Goal: Download file/media

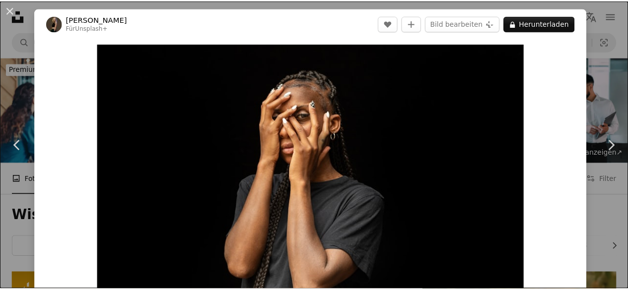
scroll to position [371, 0]
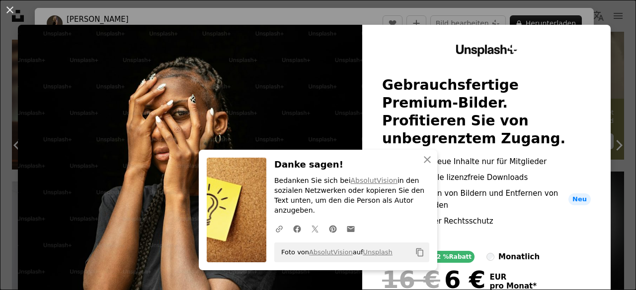
click at [2, 105] on div "An X shape An X shape Schließen Danke sagen! Bedanken Sie sich bei AbsolutVisio…" at bounding box center [318, 145] width 636 height 290
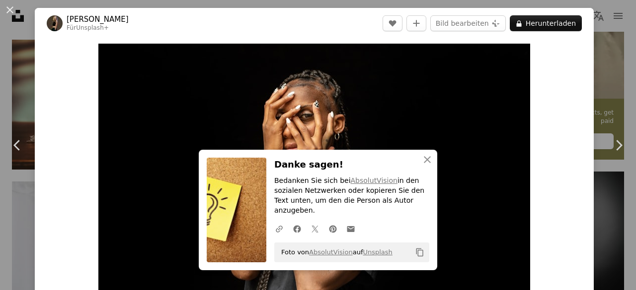
click at [2, 105] on link "Chevron left" at bounding box center [17, 145] width 35 height 95
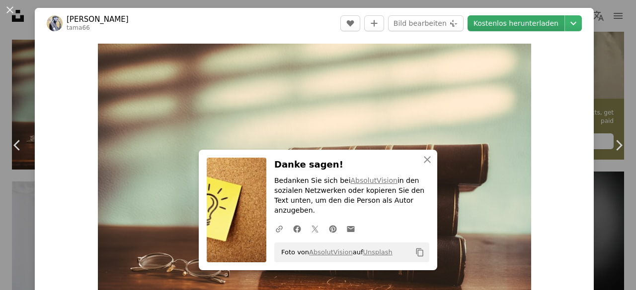
click at [525, 21] on link "Kostenlos herunterladen" at bounding box center [515, 23] width 97 height 16
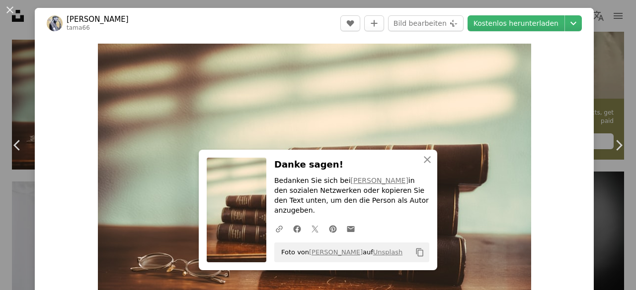
click at [596, 50] on div "An X shape Chevron left Chevron right An X shape Schließen Danke sagen! Bedanke…" at bounding box center [318, 145] width 636 height 290
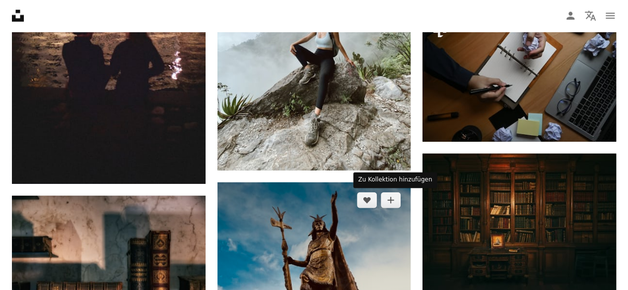
scroll to position [1266, 0]
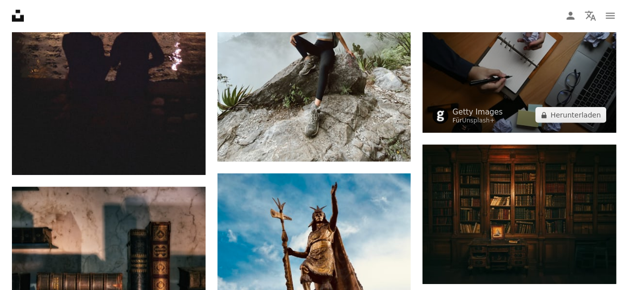
click at [502, 102] on img at bounding box center [520, 68] width 194 height 129
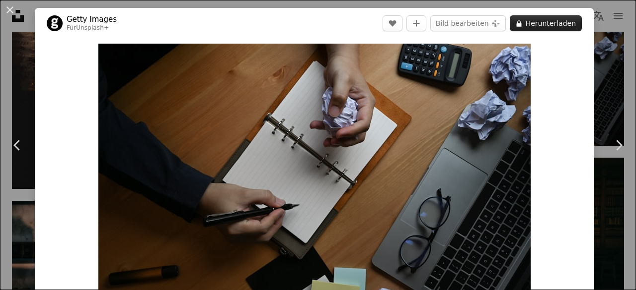
click at [538, 21] on button "A lock Herunterladen" at bounding box center [545, 23] width 72 height 16
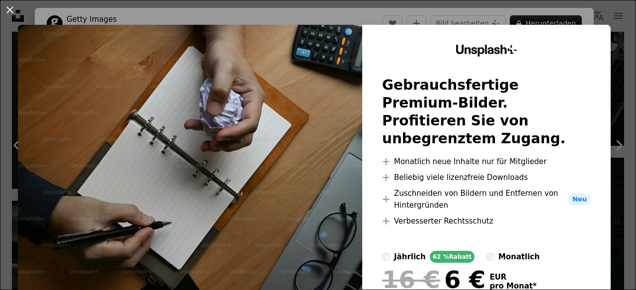
click at [123, 97] on img at bounding box center [190, 202] width 344 height 354
click at [2, 70] on div "An X shape Unsplash+ Gebrauchsfertige Premium-Bilder. Profitieren Sie von unbeg…" at bounding box center [318, 145] width 636 height 290
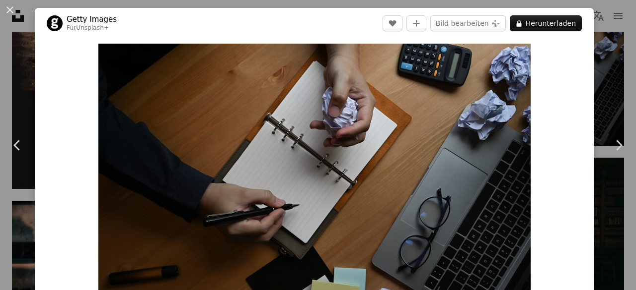
click at [2, 70] on div "An X shape Chevron left Chevron right Getty Images Für Unsplash+ A heart A plus…" at bounding box center [318, 145] width 636 height 290
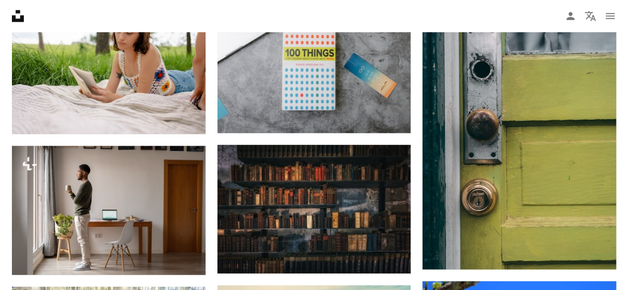
scroll to position [676, 0]
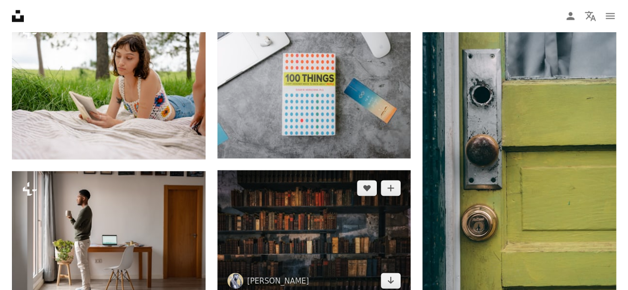
click at [276, 202] on img at bounding box center [314, 234] width 194 height 129
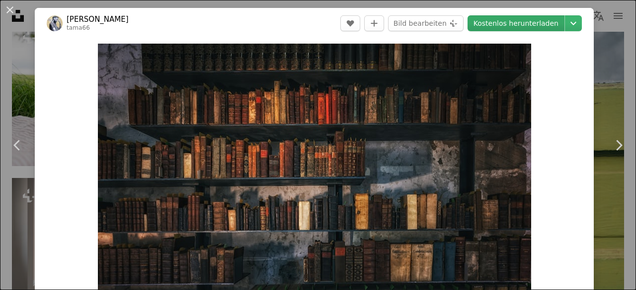
click at [500, 25] on link "Kostenlos herunterladen" at bounding box center [515, 23] width 97 height 16
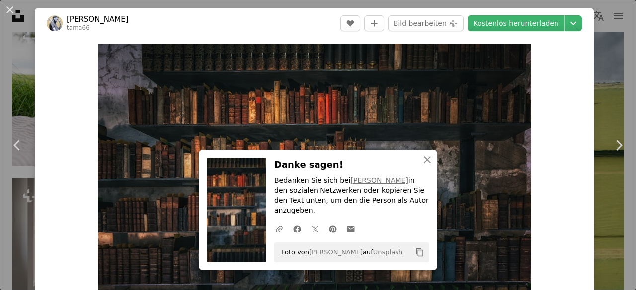
click at [17, 87] on div "An X shape Chevron left Chevron right An X shape Schließen Danke sagen! Bedanke…" at bounding box center [318, 145] width 636 height 290
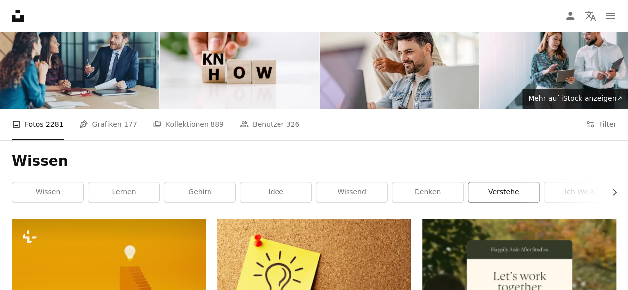
scroll to position [55, 0]
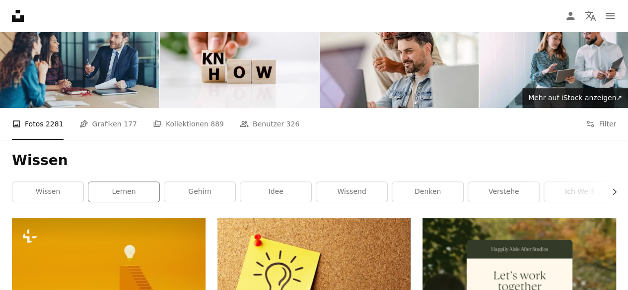
click at [138, 182] on div "lernen" at bounding box center [124, 192] width 72 height 21
click at [138, 189] on link "lernen" at bounding box center [123, 192] width 71 height 20
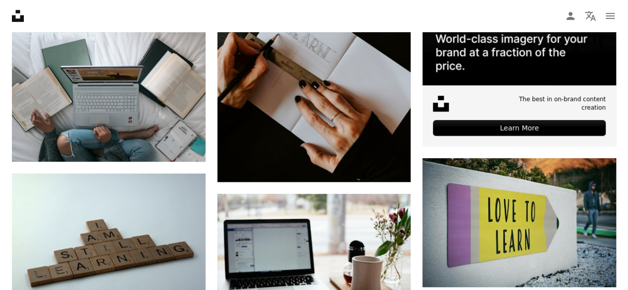
scroll to position [470, 0]
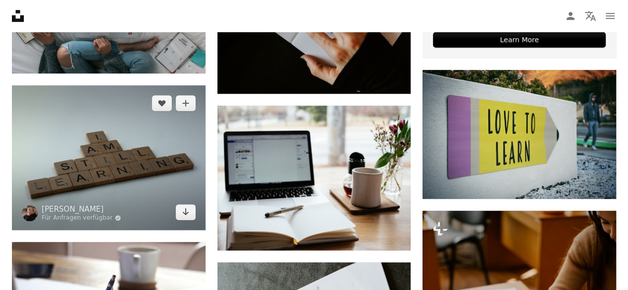
click at [138, 189] on img at bounding box center [109, 157] width 194 height 145
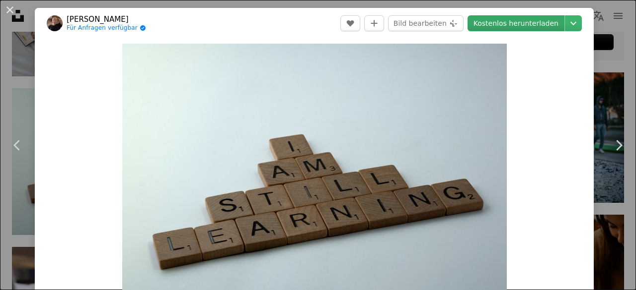
click at [525, 25] on link "Kostenlos herunterladen" at bounding box center [515, 23] width 97 height 16
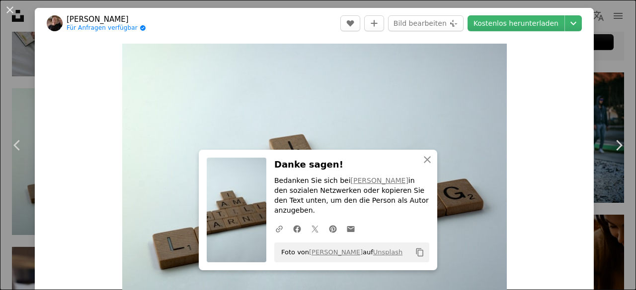
click at [15, 87] on div "An X shape Chevron left Chevron right An X shape Schließen Danke sagen! Bedanke…" at bounding box center [318, 145] width 636 height 290
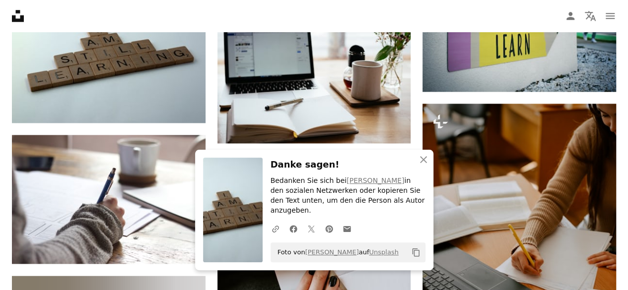
scroll to position [565, 0]
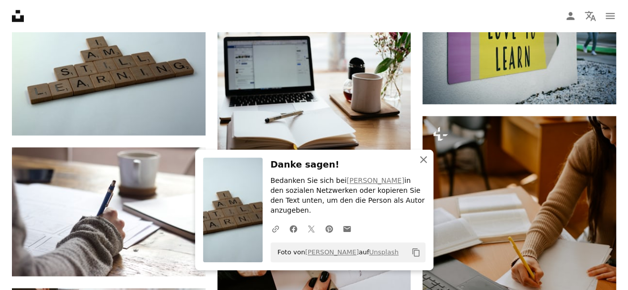
click at [423, 163] on icon "button" at bounding box center [423, 159] width 7 height 7
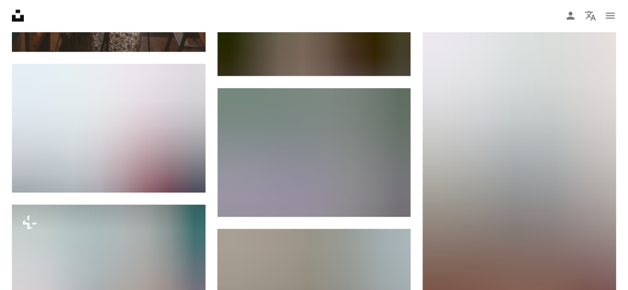
scroll to position [1091, 0]
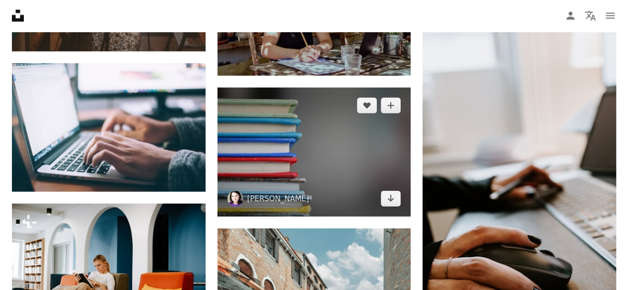
click at [364, 166] on img at bounding box center [314, 152] width 194 height 129
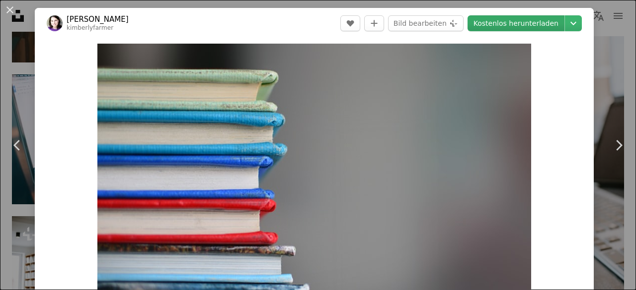
click at [523, 25] on link "Kostenlos herunterladen" at bounding box center [515, 23] width 97 height 16
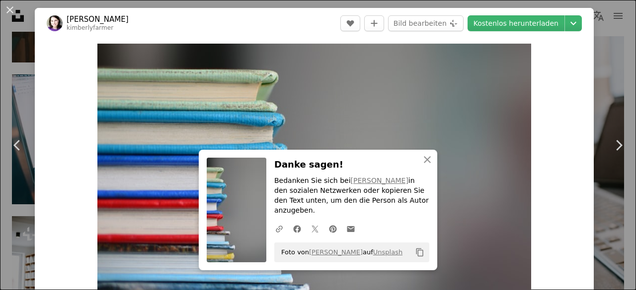
drag, startPoint x: 523, startPoint y: 25, endPoint x: 45, endPoint y: 46, distance: 478.6
click at [45, 46] on div "[PERSON_NAME] [PERSON_NAME] A heart A plus sign Bild bearbeiten Plus sign for U…" at bounding box center [314, 236] width 559 height 457
click at [2, 59] on div "An X shape Chevron left Chevron right An X shape Schließen Danke sagen! Bedanke…" at bounding box center [318, 145] width 636 height 290
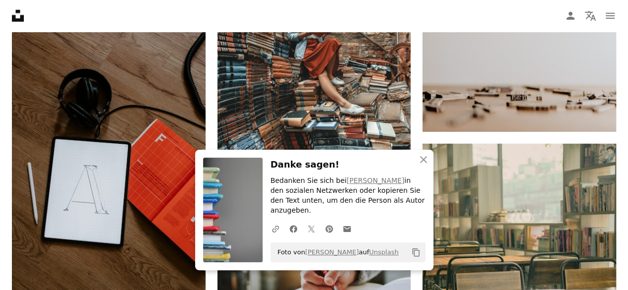
scroll to position [1418, 0]
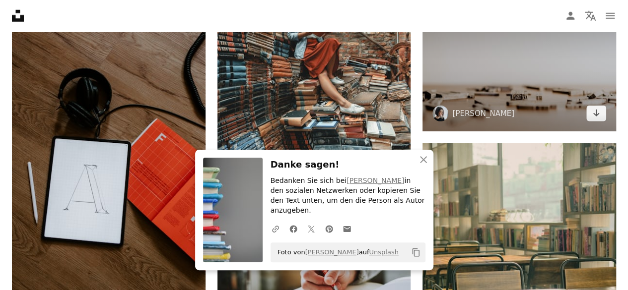
click at [555, 83] on img at bounding box center [520, 66] width 194 height 129
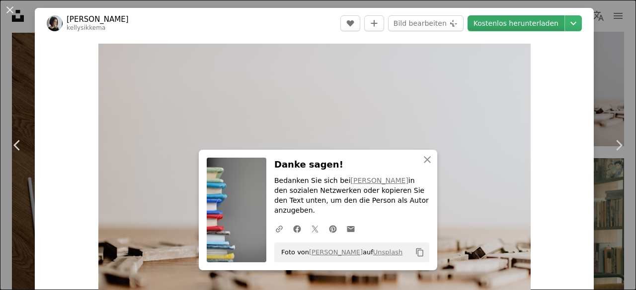
click at [500, 27] on link "Kostenlos herunterladen" at bounding box center [515, 23] width 97 height 16
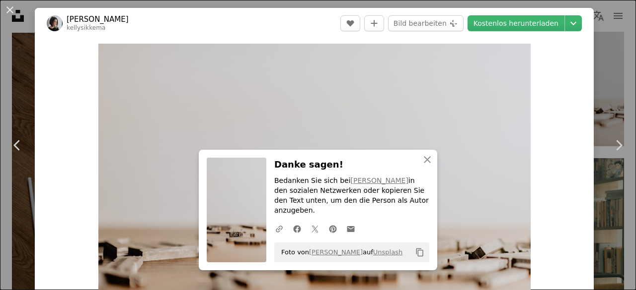
click at [12, 91] on div "An X shape Chevron left Chevron right An X shape Schließen Danke sagen! Bedanke…" at bounding box center [318, 145] width 636 height 290
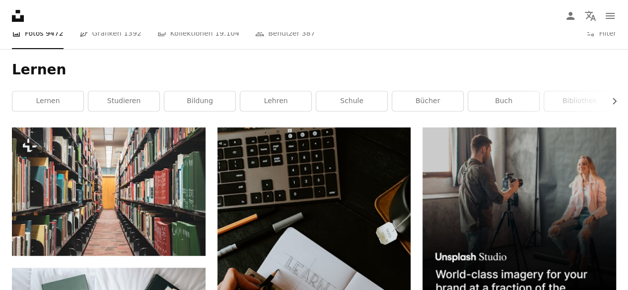
scroll to position [145, 0]
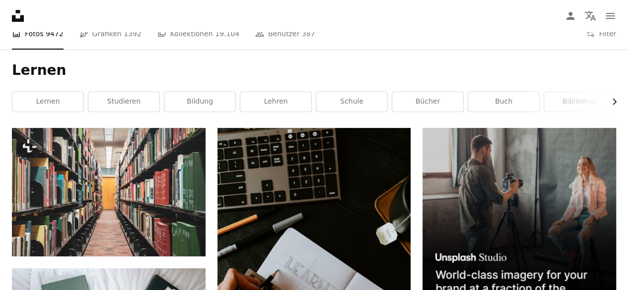
click at [612, 102] on icon "Chevron right" at bounding box center [614, 102] width 10 height 10
click at [498, 113] on div "Lernen Chevron left Chevron right Lernen studieren Bildung lehren Schule Bücher…" at bounding box center [314, 89] width 628 height 78
click at [494, 107] on link "wachsen" at bounding box center [506, 102] width 71 height 20
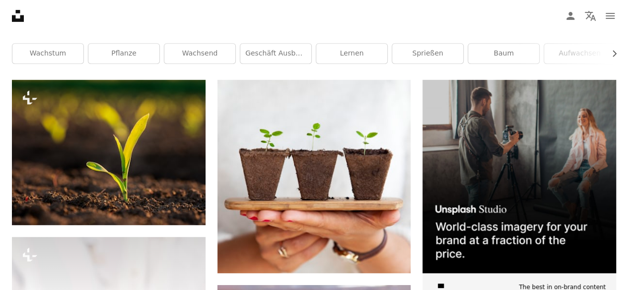
scroll to position [194, 0]
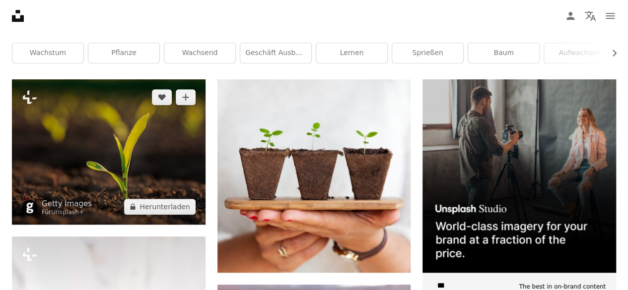
click at [145, 158] on img at bounding box center [109, 151] width 194 height 145
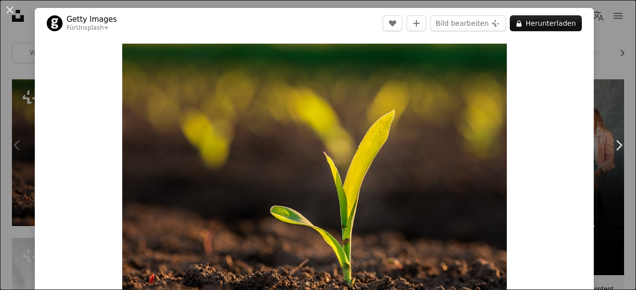
click at [600, 65] on div "An X shape Chevron left Chevron right Getty Images Für Unsplash+ A heart A plus…" at bounding box center [318, 145] width 636 height 290
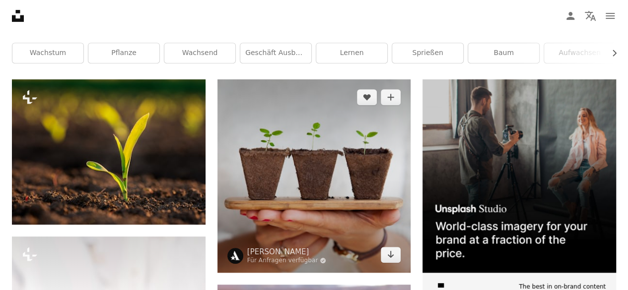
click at [346, 128] on img at bounding box center [314, 176] width 194 height 194
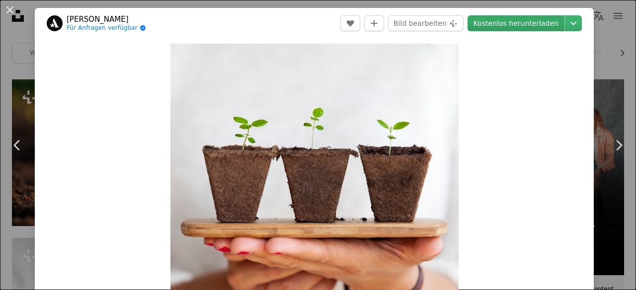
click at [493, 19] on link "Kostenlos herunterladen" at bounding box center [515, 23] width 97 height 16
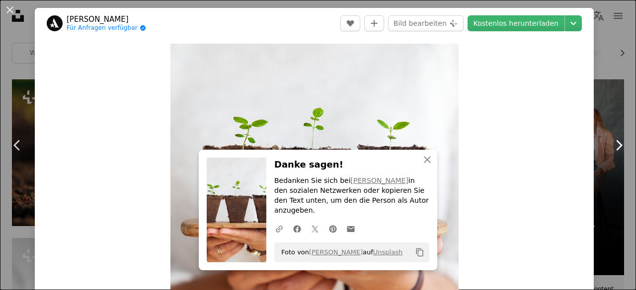
click at [603, 112] on link "Chevron right" at bounding box center [618, 145] width 35 height 95
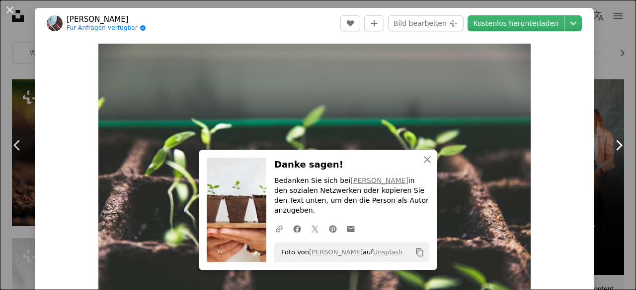
click at [603, 112] on link "Chevron right" at bounding box center [618, 145] width 35 height 95
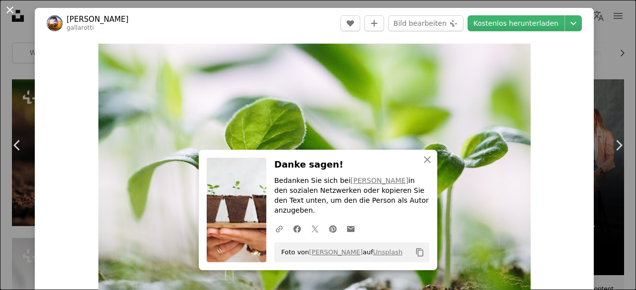
click at [5, 10] on button "An X shape" at bounding box center [10, 10] width 12 height 12
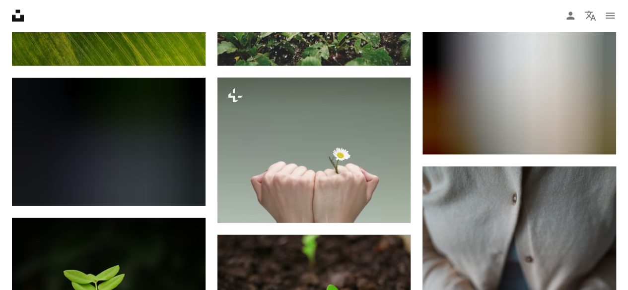
scroll to position [1094, 0]
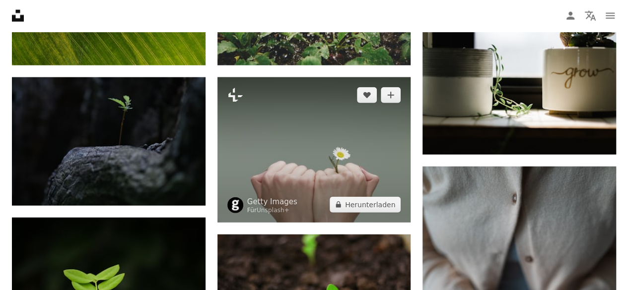
click at [342, 149] on img at bounding box center [314, 149] width 194 height 145
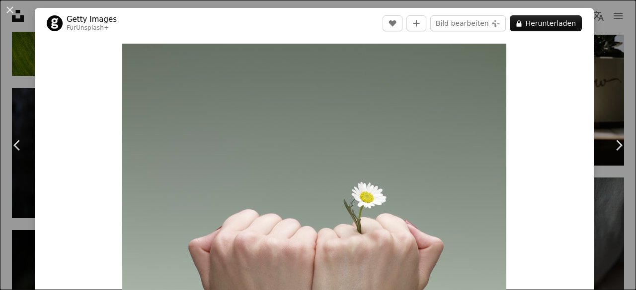
click at [596, 69] on div "An X shape Chevron left Chevron right Getty Images Für Unsplash+ A heart A plus…" at bounding box center [318, 145] width 636 height 290
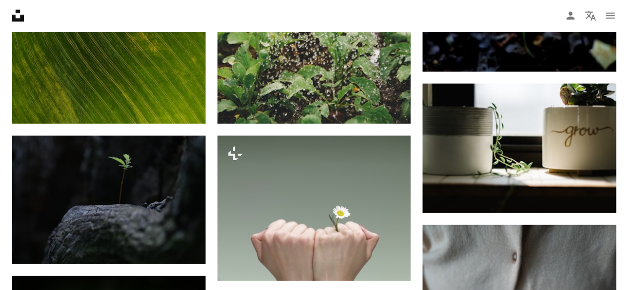
scroll to position [1036, 0]
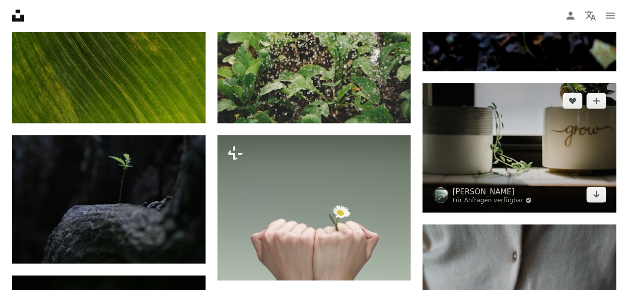
click at [464, 152] on img at bounding box center [520, 147] width 194 height 129
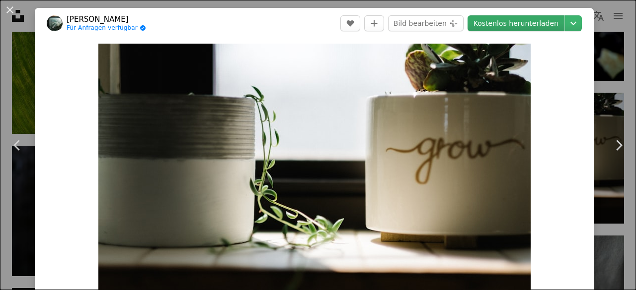
click at [476, 27] on link "Kostenlos herunterladen" at bounding box center [515, 23] width 97 height 16
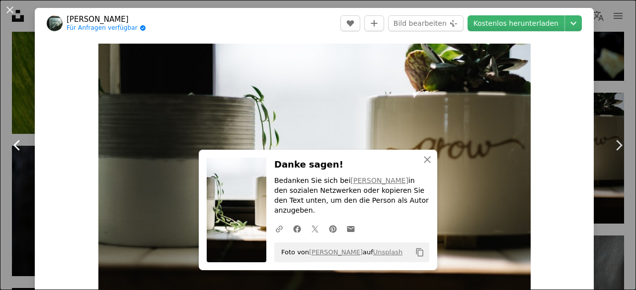
click at [0, 164] on link "Chevron left" at bounding box center [17, 145] width 35 height 95
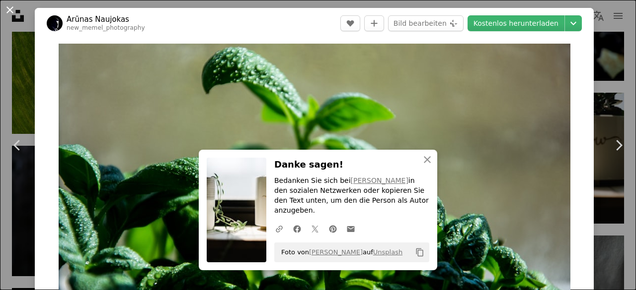
click at [10, 8] on button "An X shape" at bounding box center [10, 10] width 12 height 12
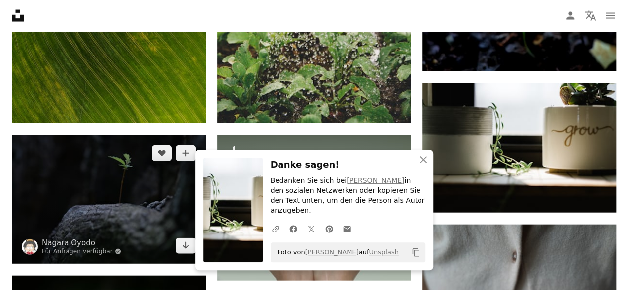
click at [90, 196] on img at bounding box center [109, 200] width 194 height 129
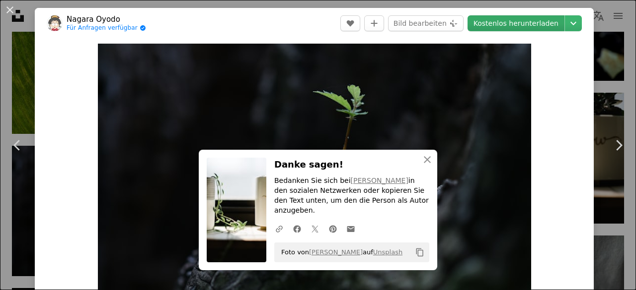
click at [512, 22] on link "Kostenlos herunterladen" at bounding box center [515, 23] width 97 height 16
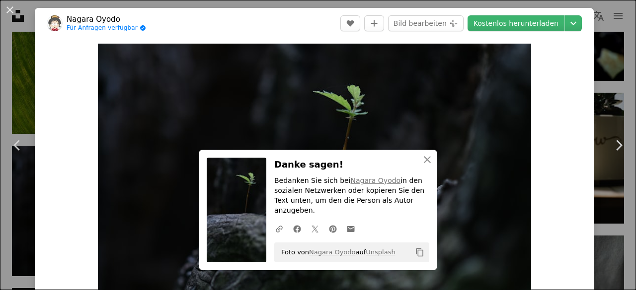
click at [605, 80] on div "An X shape Chevron left Chevron right An X shape Schließen Danke sagen! Bedanke…" at bounding box center [318, 145] width 636 height 290
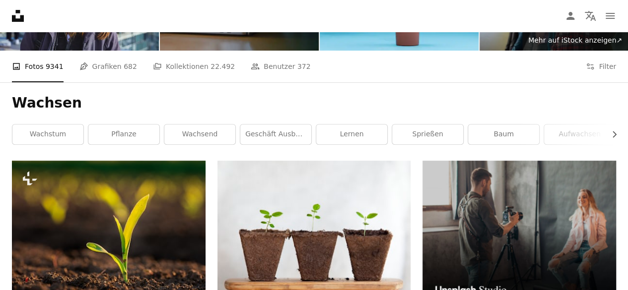
scroll to position [113, 0]
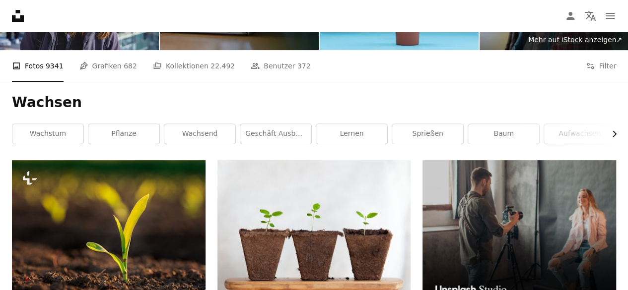
click at [616, 139] on icon "Chevron right" at bounding box center [614, 134] width 10 height 10
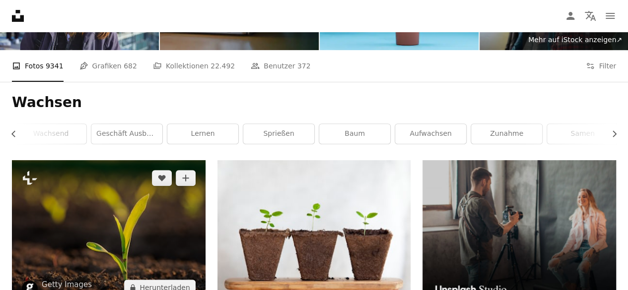
scroll to position [0, 0]
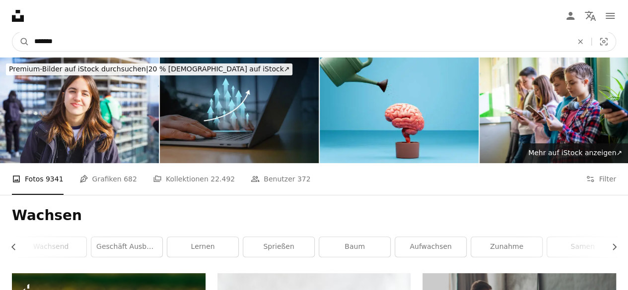
click at [106, 34] on input "*******" at bounding box center [299, 41] width 540 height 19
type input "******"
click at [12, 32] on button "A magnifying glass" at bounding box center [20, 41] width 17 height 19
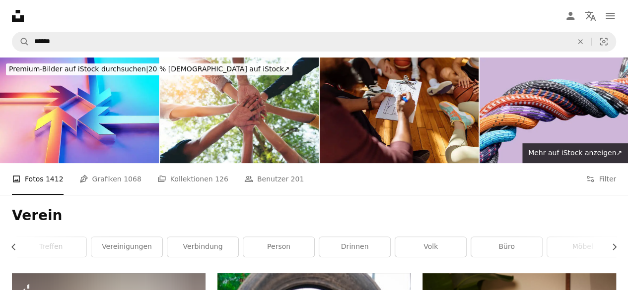
scroll to position [217, 0]
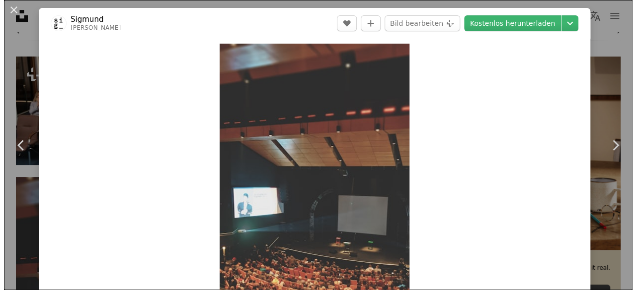
scroll to position [334, 0]
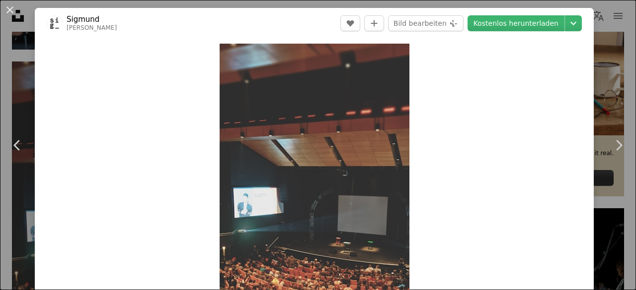
click at [9, 200] on div "An X shape Chevron left Chevron right [PERSON_NAME] A heart A plus sign Bild be…" at bounding box center [318, 145] width 636 height 290
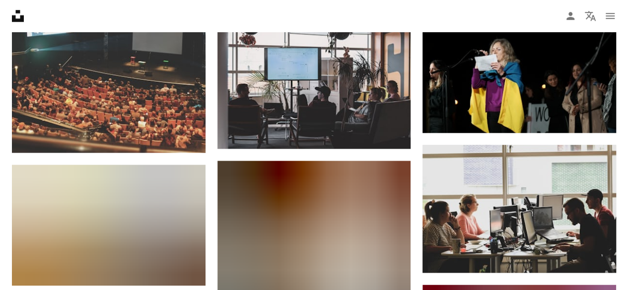
scroll to position [530, 0]
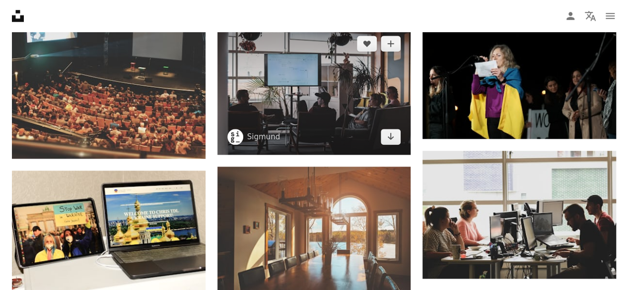
click at [344, 99] on img at bounding box center [314, 90] width 194 height 129
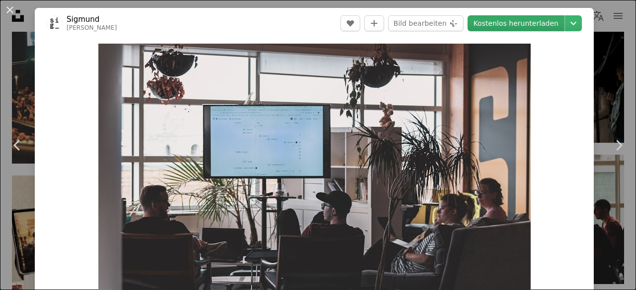
click at [498, 26] on link "Kostenlos herunterladen" at bounding box center [515, 23] width 97 height 16
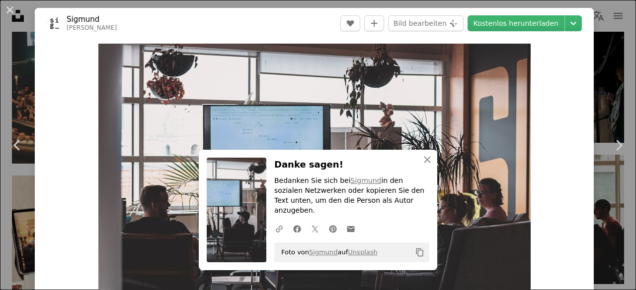
click at [4, 193] on div "An X shape Chevron left Chevron right An X shape Schließen Danke sagen! Bedanke…" at bounding box center [318, 145] width 636 height 290
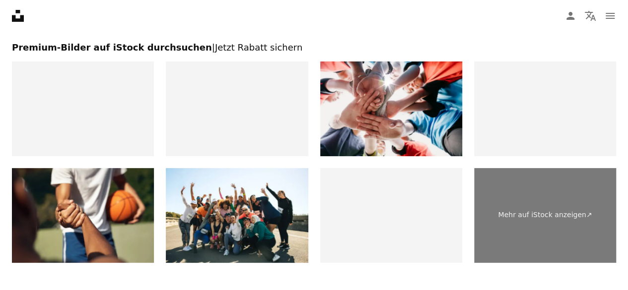
scroll to position [1855, 0]
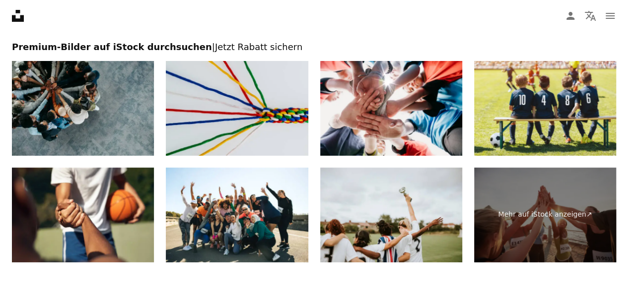
click at [278, 100] on img at bounding box center [237, 108] width 142 height 95
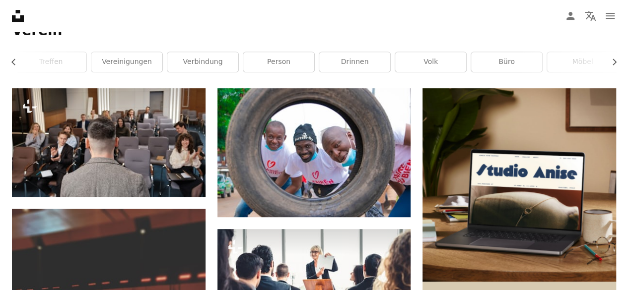
scroll to position [186, 0]
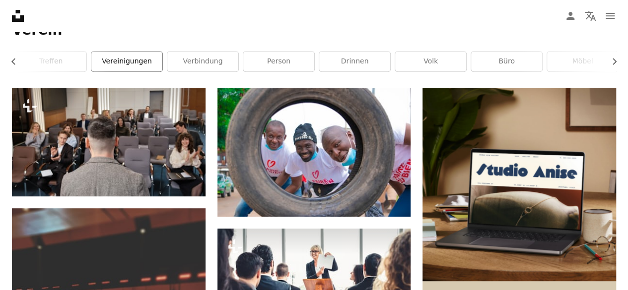
click at [125, 63] on link "Vereinigungen" at bounding box center [126, 62] width 71 height 20
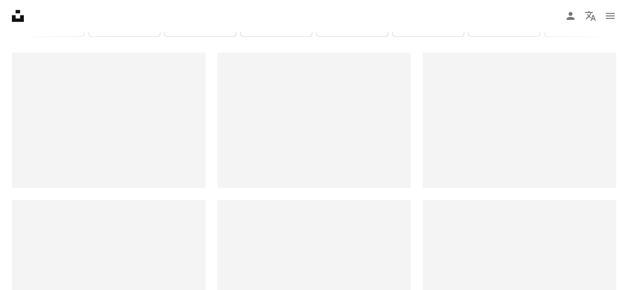
scroll to position [221, 0]
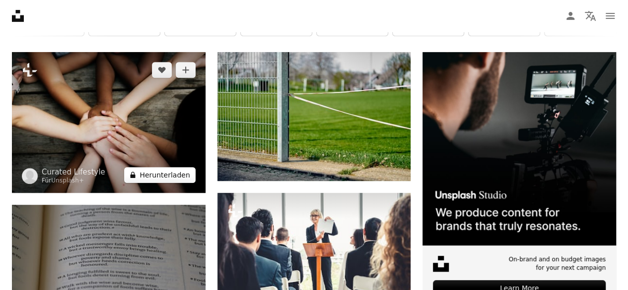
click at [156, 174] on button "A lock Herunterladen" at bounding box center [159, 175] width 71 height 16
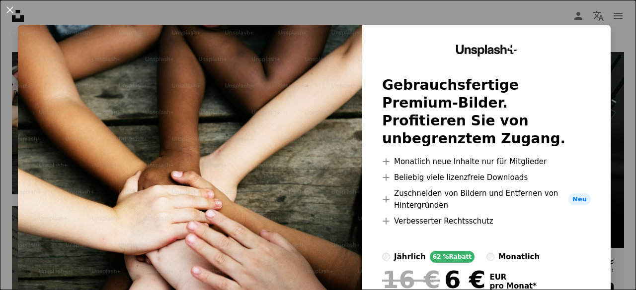
click at [2, 143] on div "An X shape Unsplash+ Gebrauchsfertige Premium-Bilder. Profitieren Sie von unbeg…" at bounding box center [318, 145] width 636 height 290
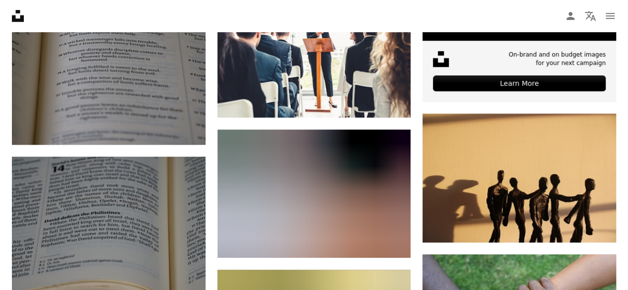
scroll to position [549, 0]
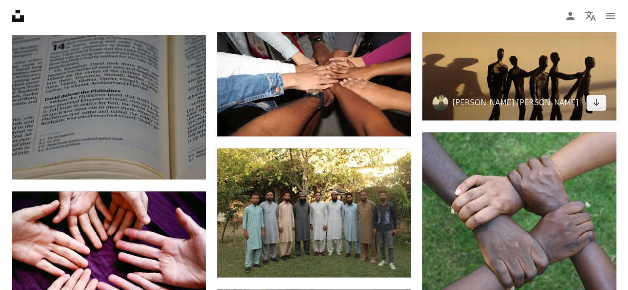
click at [500, 65] on img at bounding box center [520, 56] width 194 height 129
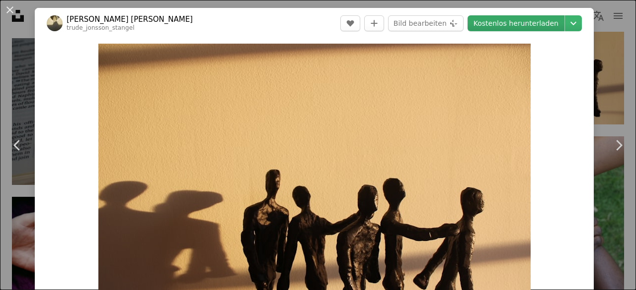
click at [522, 23] on link "Kostenlos herunterladen" at bounding box center [515, 23] width 97 height 16
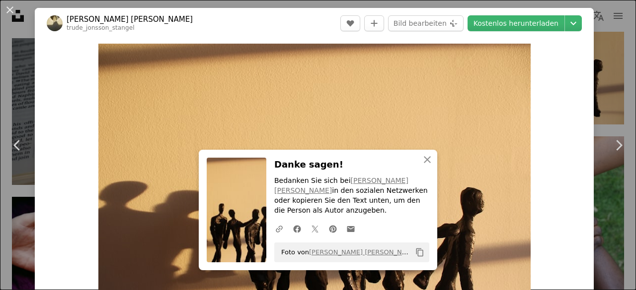
click at [606, 45] on div "An X shape Chevron left Chevron right An X shape Schließen Danke sagen! Bedanke…" at bounding box center [318, 145] width 636 height 290
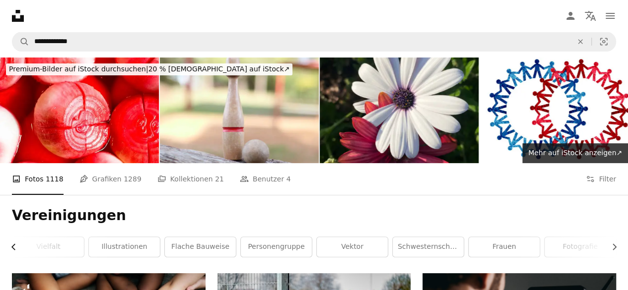
click at [12, 242] on button "Chevron left" at bounding box center [17, 247] width 11 height 20
click at [12, 242] on div "Volk" at bounding box center [48, 247] width 72 height 21
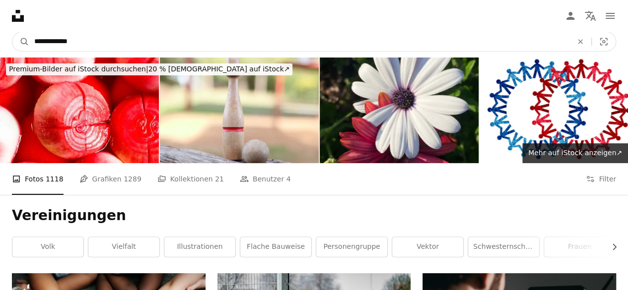
click at [185, 41] on input "**********" at bounding box center [299, 41] width 540 height 19
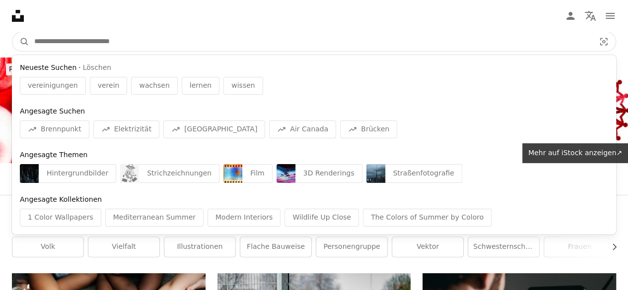
type input "*"
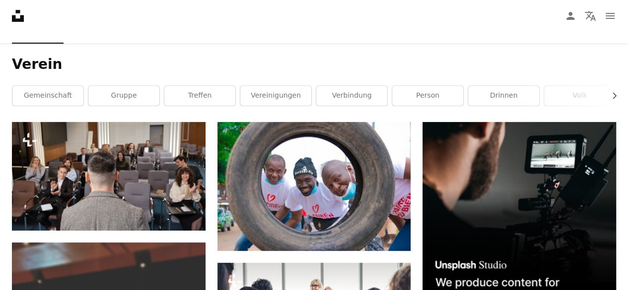
scroll to position [149, 0]
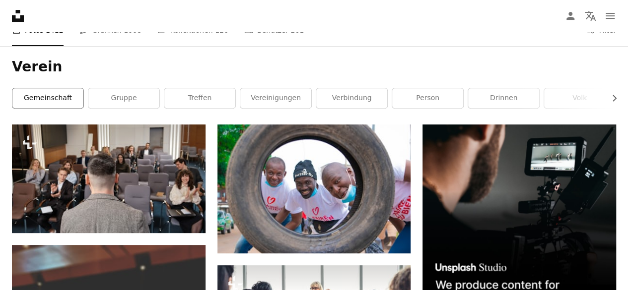
click at [47, 97] on link "Gemeinschaft" at bounding box center [47, 98] width 71 height 20
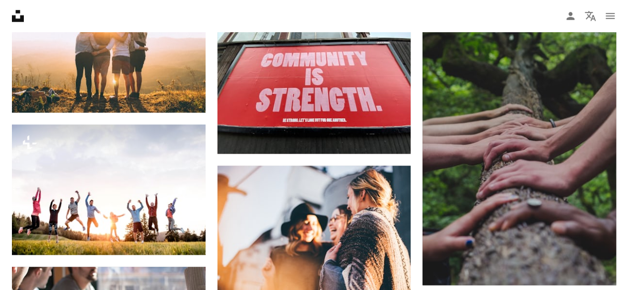
scroll to position [547, 0]
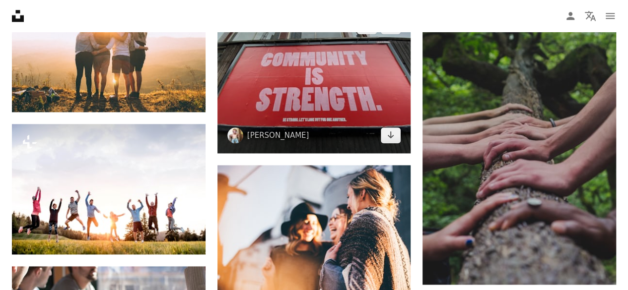
click at [320, 80] on img at bounding box center [314, 80] width 194 height 145
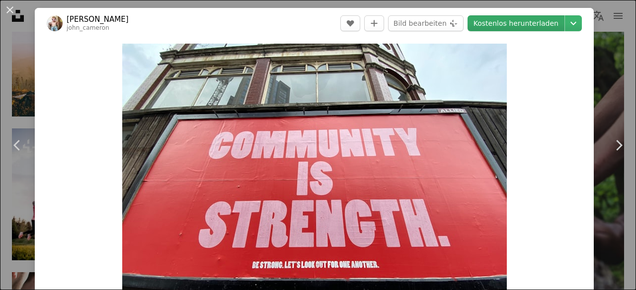
click at [502, 24] on link "Kostenlos herunterladen" at bounding box center [515, 23] width 97 height 16
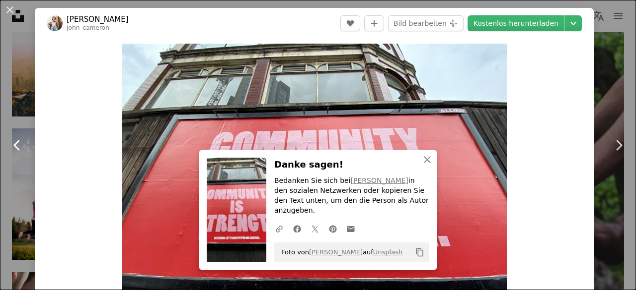
click at [0, 141] on link "Chevron left" at bounding box center [17, 145] width 35 height 95
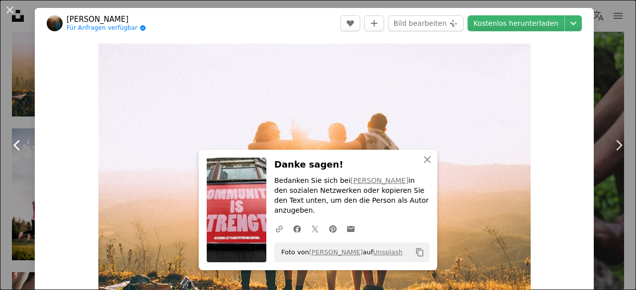
click at [3, 137] on link "Chevron left" at bounding box center [17, 145] width 35 height 95
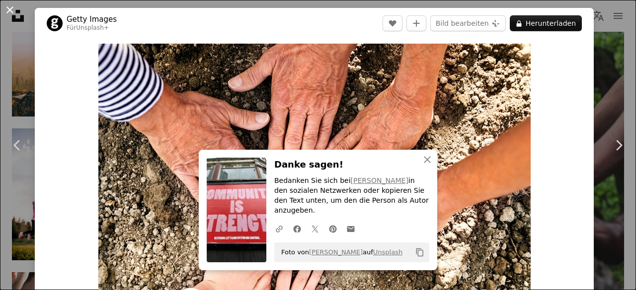
click at [5, 4] on button "An X shape" at bounding box center [10, 10] width 12 height 12
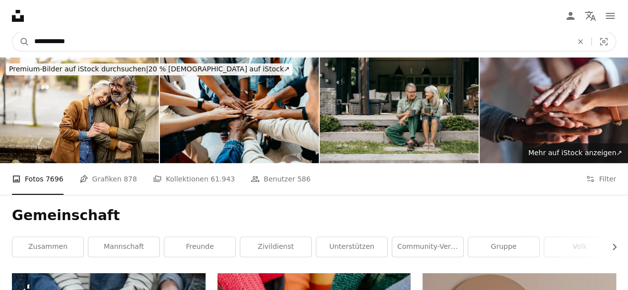
click at [60, 46] on input "**********" at bounding box center [299, 41] width 540 height 19
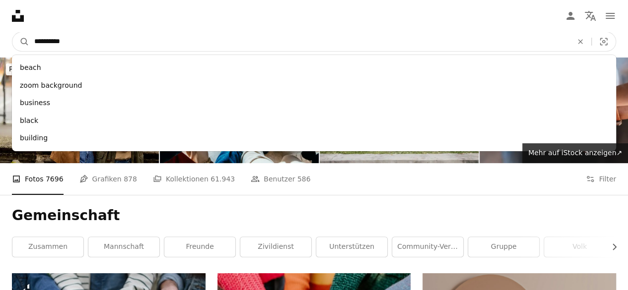
type input "**********"
click at [12, 32] on button "A magnifying glass" at bounding box center [20, 41] width 17 height 19
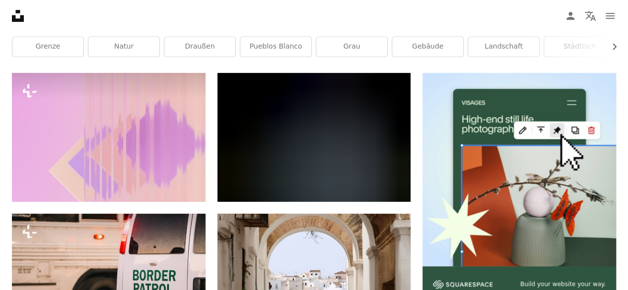
scroll to position [192, 0]
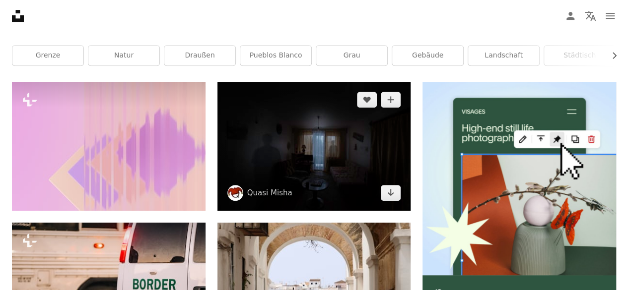
click at [311, 117] on img at bounding box center [314, 146] width 194 height 129
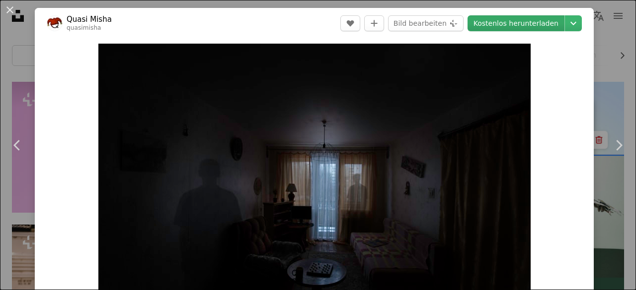
click at [497, 22] on link "Kostenlos herunterladen" at bounding box center [515, 23] width 97 height 16
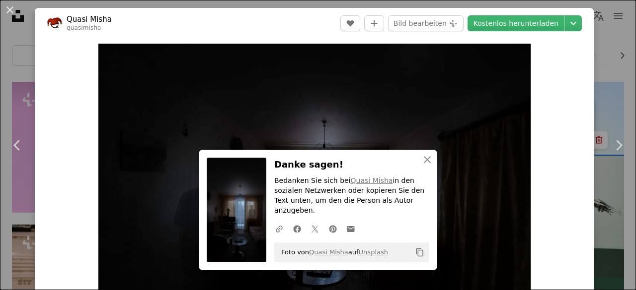
click at [2, 63] on div "An X shape Chevron left Chevron right An X shape Schließen Danke sagen! Bedanke…" at bounding box center [318, 145] width 636 height 290
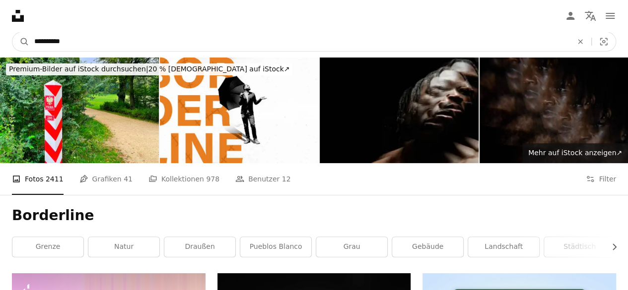
click at [61, 45] on input "**********" at bounding box center [299, 41] width 540 height 19
click at [60, 46] on input "**********" at bounding box center [299, 41] width 540 height 19
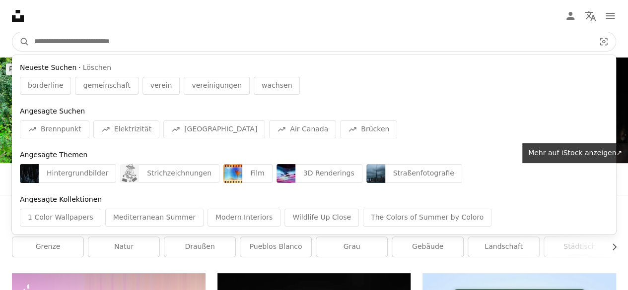
type input "*"
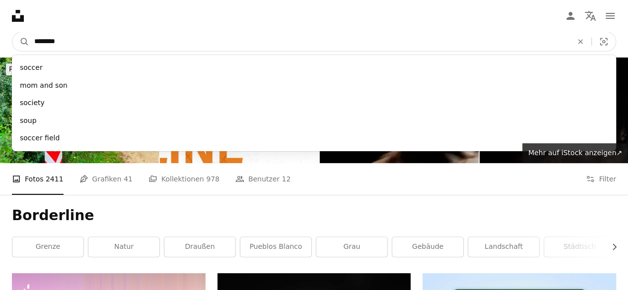
type input "*******"
click at [12, 32] on button "A magnifying glass" at bounding box center [20, 41] width 17 height 19
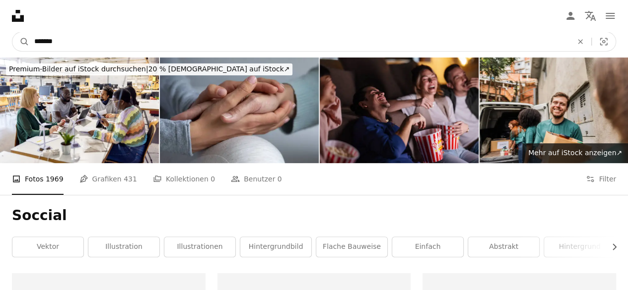
click at [42, 41] on input "*******" at bounding box center [299, 41] width 540 height 19
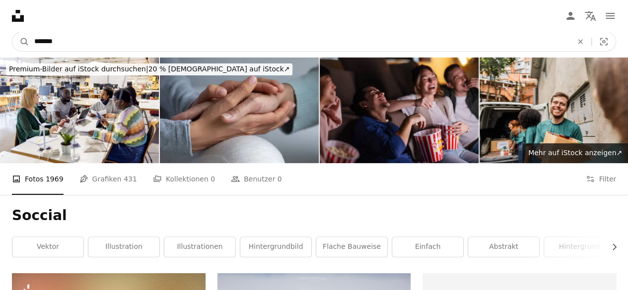
click at [47, 44] on input "*******" at bounding box center [299, 41] width 540 height 19
type input "******"
click button "A magnifying glass" at bounding box center [20, 41] width 17 height 19
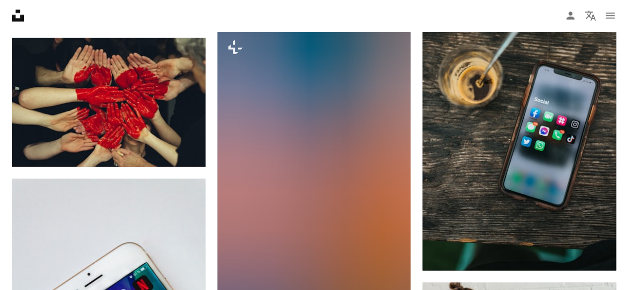
scroll to position [963, 0]
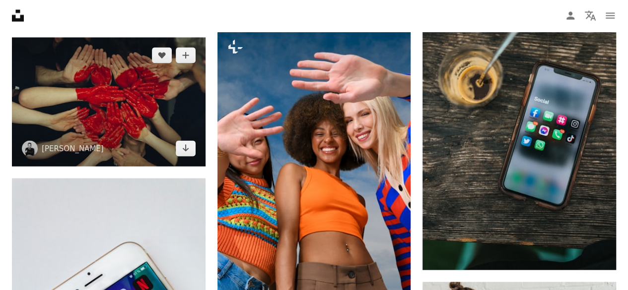
click at [128, 81] on img at bounding box center [109, 102] width 194 height 129
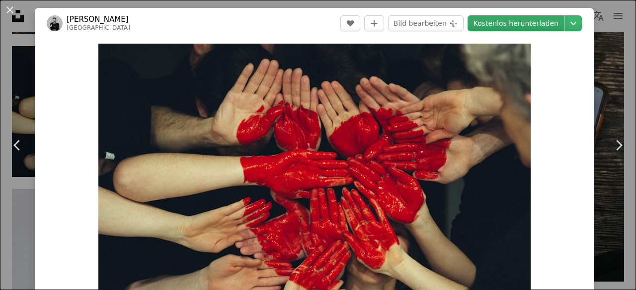
click at [497, 22] on link "Kostenlos herunterladen" at bounding box center [515, 23] width 97 height 16
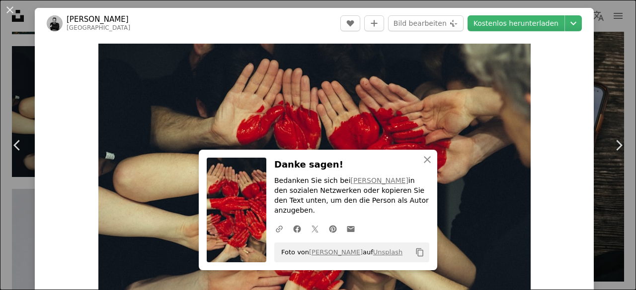
click at [0, 52] on div "An X shape Chevron left Chevron right An X shape Schließen Danke sagen! Bedanke…" at bounding box center [318, 145] width 636 height 290
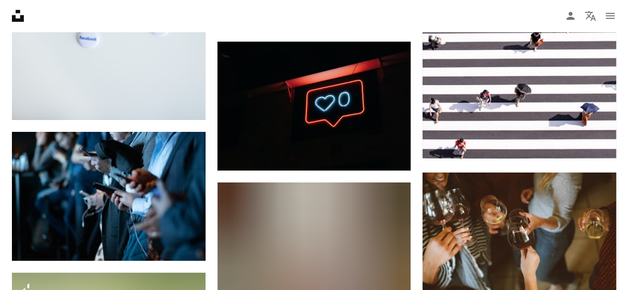
scroll to position [1814, 0]
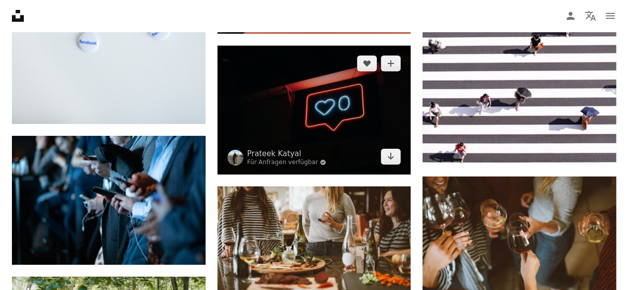
click at [295, 170] on img at bounding box center [314, 110] width 194 height 129
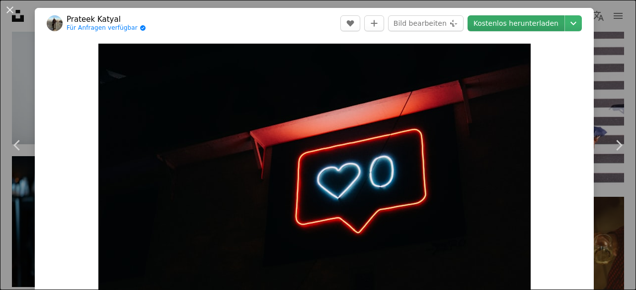
click at [496, 26] on link "Kostenlos herunterladen" at bounding box center [515, 23] width 97 height 16
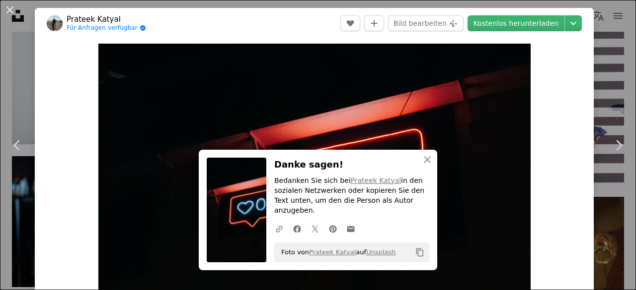
click at [2, 96] on div "An X shape Chevron left Chevron right An X shape Schließen Danke sagen! Bedanke…" at bounding box center [318, 145] width 636 height 290
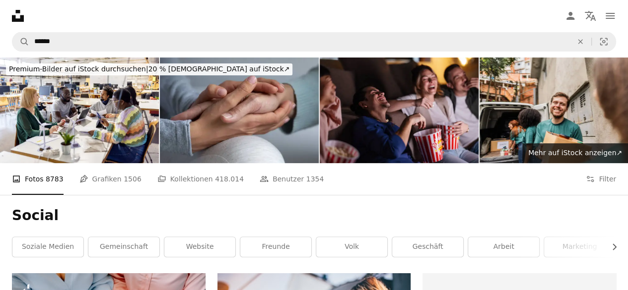
click at [77, 31] on nav "Unsplash logo Unsplash-Startseite A photo Pen Tool A compass A stack of folders…" at bounding box center [314, 16] width 628 height 32
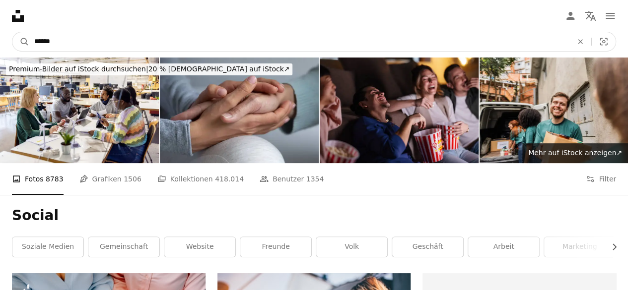
click at [74, 42] on input "******" at bounding box center [299, 41] width 540 height 19
type input "******"
click button "A magnifying glass" at bounding box center [20, 41] width 17 height 19
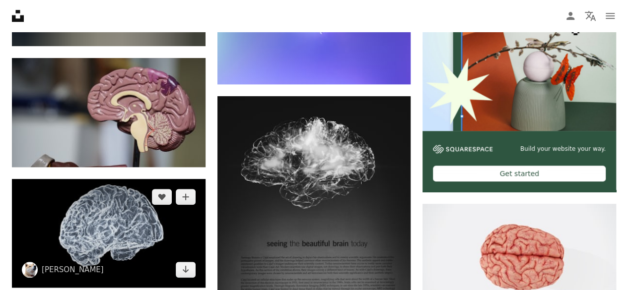
scroll to position [333, 0]
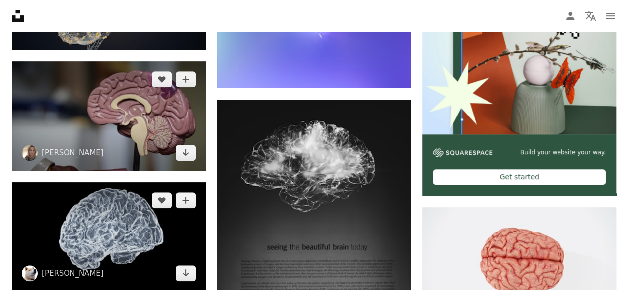
click at [108, 121] on img at bounding box center [109, 116] width 194 height 109
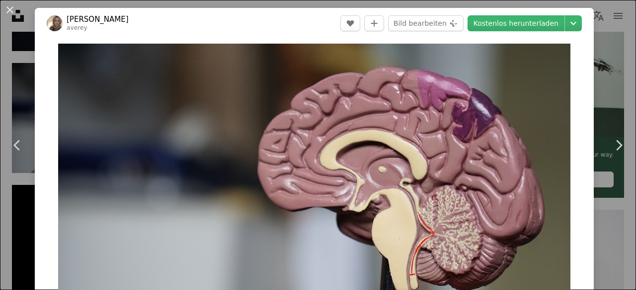
click at [480, 32] on header "[PERSON_NAME] averey A heart A plus sign Bild bearbeiten Plus sign for Unsplash…" at bounding box center [314, 23] width 559 height 31
click at [482, 27] on link "Kostenlos herunterladen" at bounding box center [515, 23] width 97 height 16
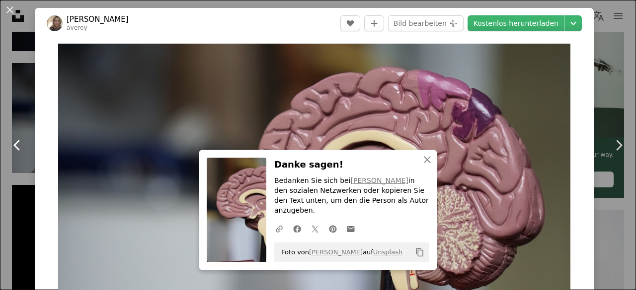
click at [0, 158] on link "Chevron left" at bounding box center [17, 145] width 35 height 95
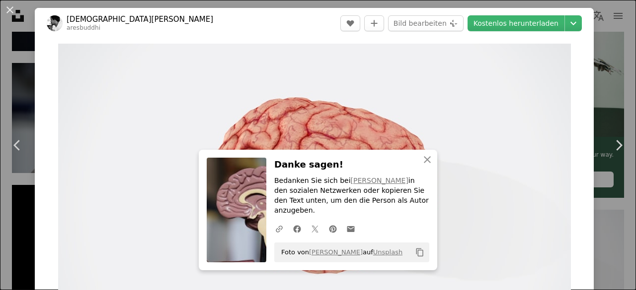
click at [0, 76] on div "An X shape Chevron left Chevron right An X shape Schließen Danke sagen! Bedanke…" at bounding box center [318, 145] width 636 height 290
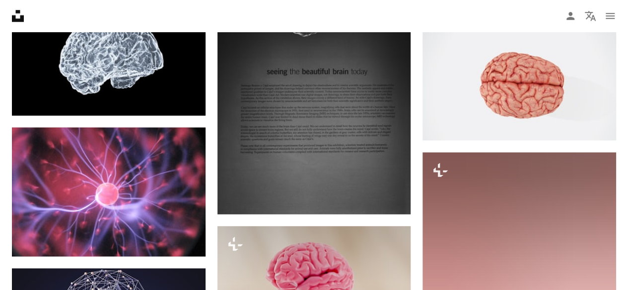
scroll to position [509, 0]
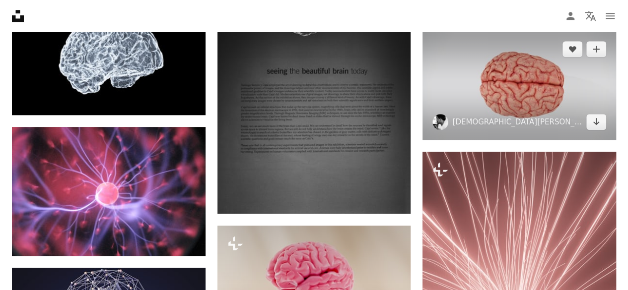
click at [464, 72] on img at bounding box center [520, 85] width 194 height 109
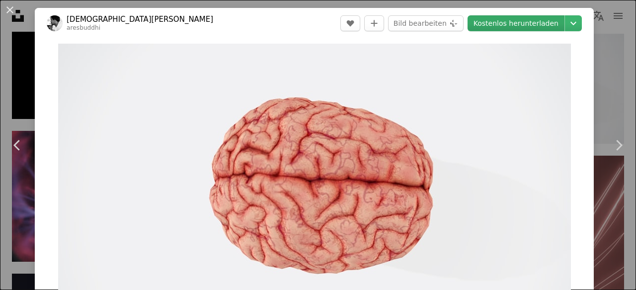
click at [503, 23] on link "Kostenlos herunterladen" at bounding box center [515, 23] width 97 height 16
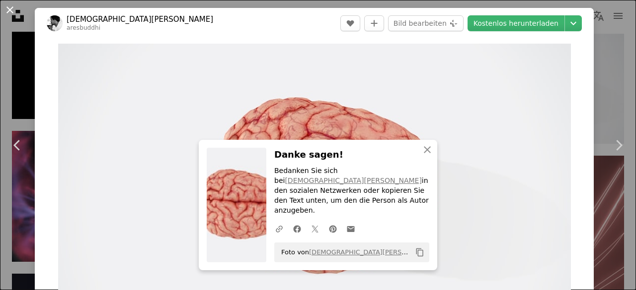
click at [7, 14] on button "An X shape" at bounding box center [10, 10] width 12 height 12
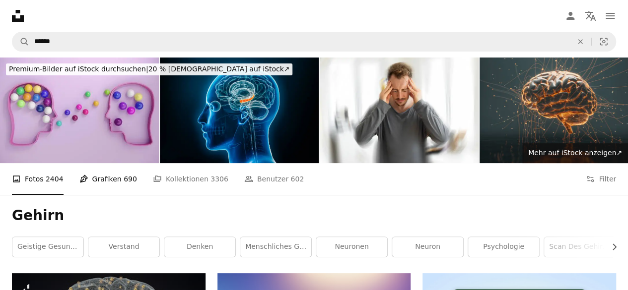
click at [103, 181] on link "Pen Tool Grafiken 690" at bounding box center [108, 179] width 58 height 32
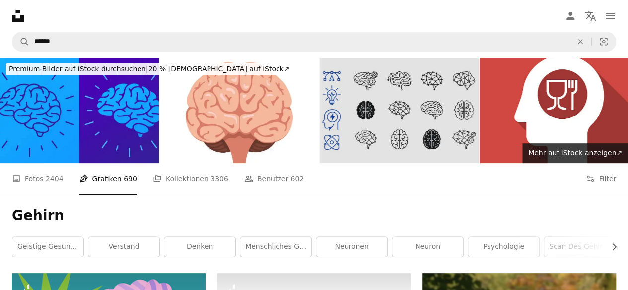
click at [144, 20] on nav "Unsplash logo Unsplash-Startseite A photo Pen Tool A compass A stack of folders…" at bounding box center [314, 16] width 628 height 32
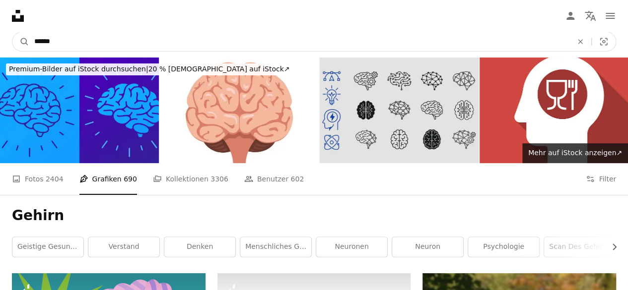
click at [131, 48] on input "******" at bounding box center [299, 41] width 540 height 19
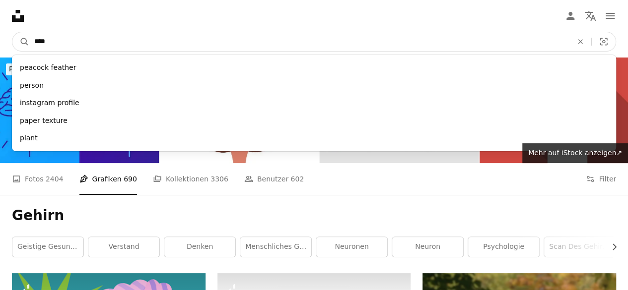
type input "*****"
click button "A magnifying glass" at bounding box center [20, 41] width 17 height 19
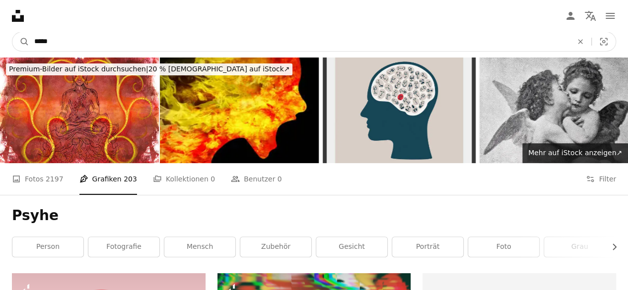
click at [47, 41] on input "*****" at bounding box center [299, 41] width 540 height 19
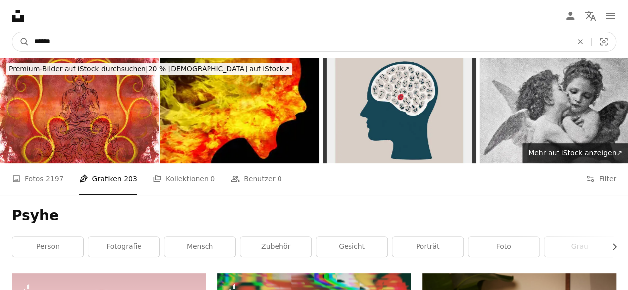
type input "*******"
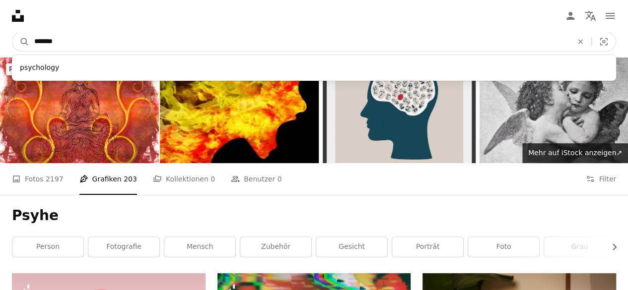
click button "A magnifying glass" at bounding box center [20, 41] width 17 height 19
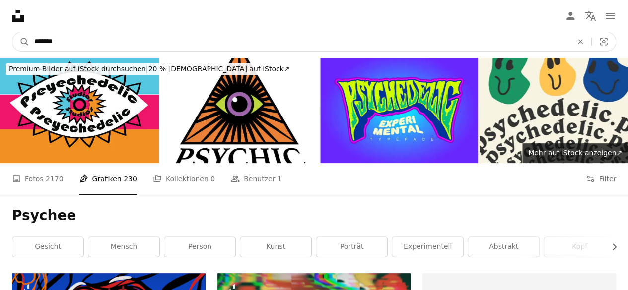
click at [65, 39] on input "*******" at bounding box center [299, 41] width 540 height 19
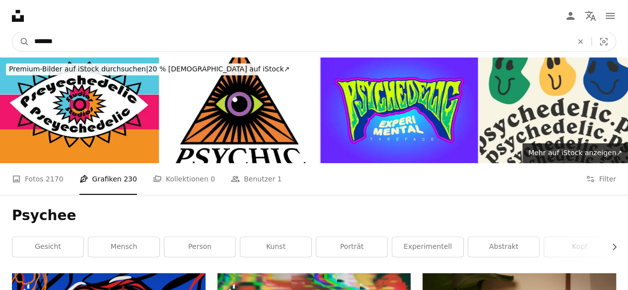
type input "******"
click button "A magnifying glass" at bounding box center [20, 41] width 17 height 19
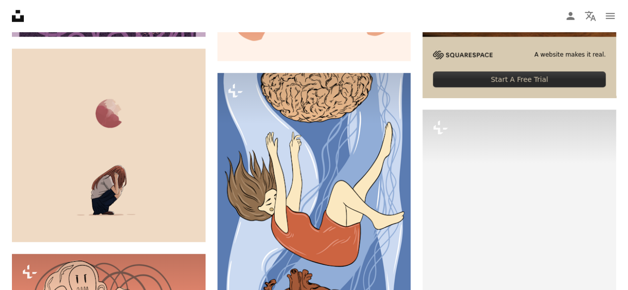
scroll to position [427, 0]
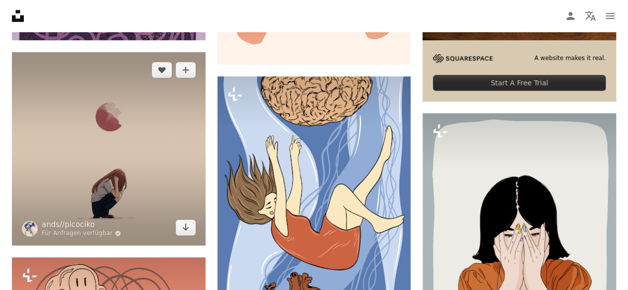
click at [148, 123] on img at bounding box center [109, 149] width 194 height 194
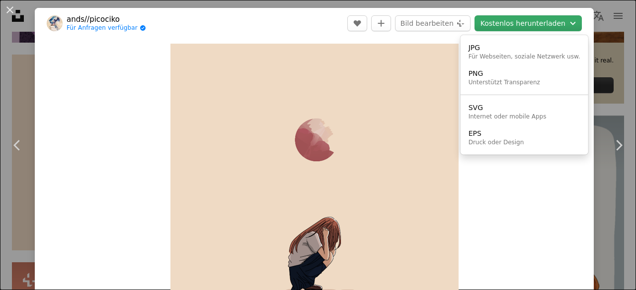
click at [499, 25] on button "Kostenlos herunterladen Chevron down" at bounding box center [527, 23] width 107 height 16
click at [484, 49] on div "JPG" at bounding box center [524, 48] width 112 height 10
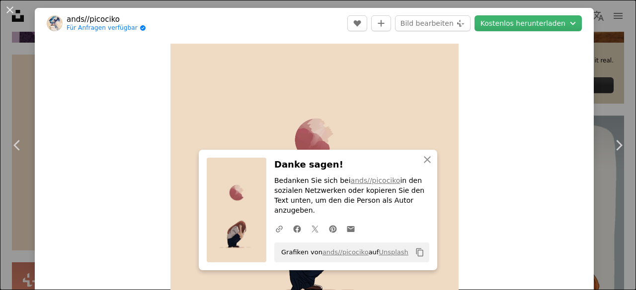
click at [0, 83] on div "An X shape Chevron left Chevron right An X shape Schließen Danke sagen! Bedanke…" at bounding box center [318, 145] width 636 height 290
